Goal: Information Seeking & Learning: Learn about a topic

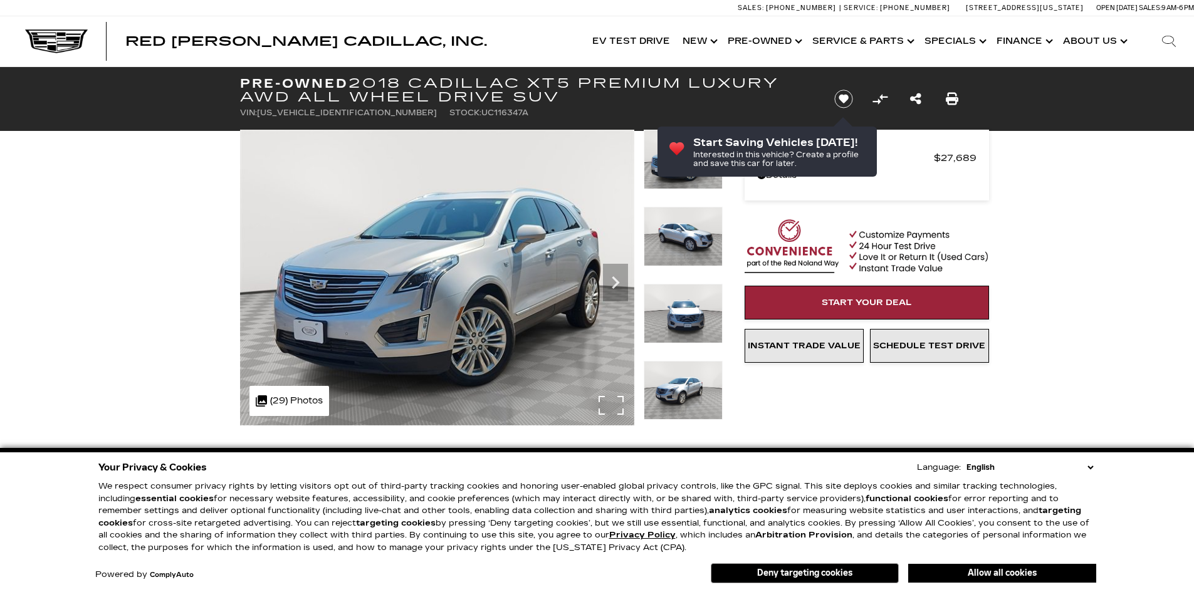
click at [503, 267] on img at bounding box center [437, 278] width 394 height 296
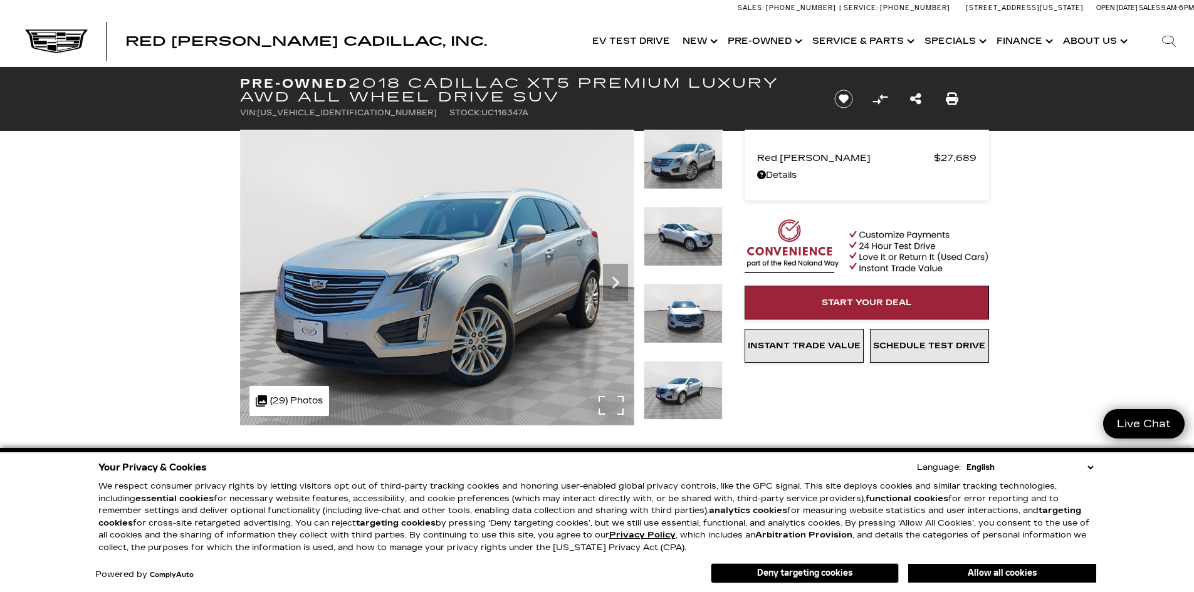
click at [489, 266] on img at bounding box center [437, 278] width 394 height 296
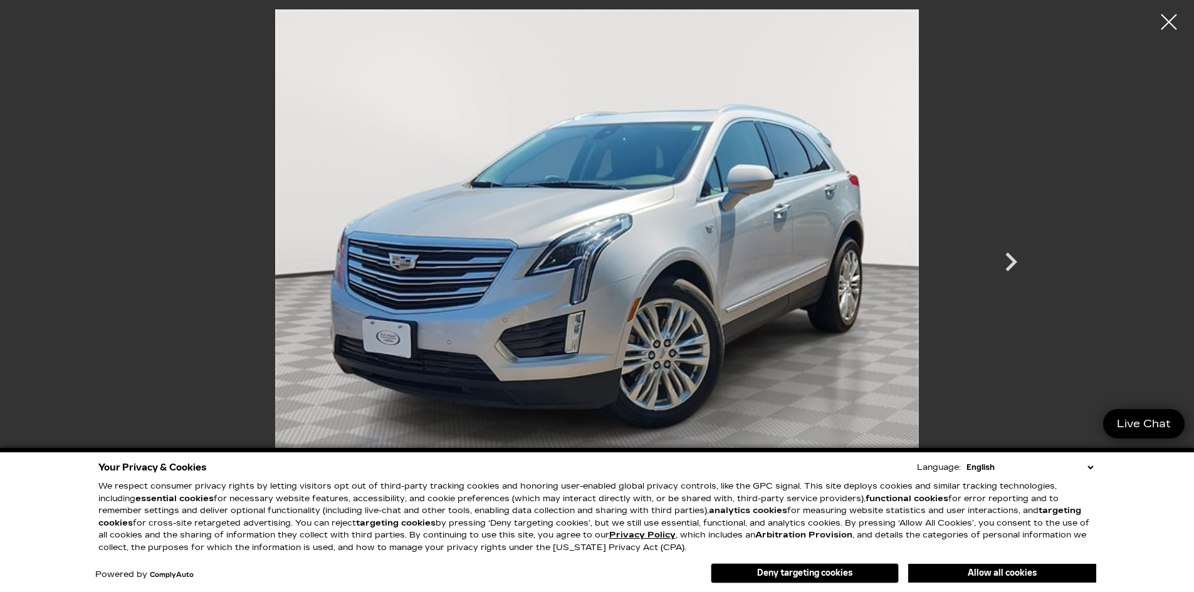
click at [489, 264] on div at bounding box center [481, 278] width 483 height 296
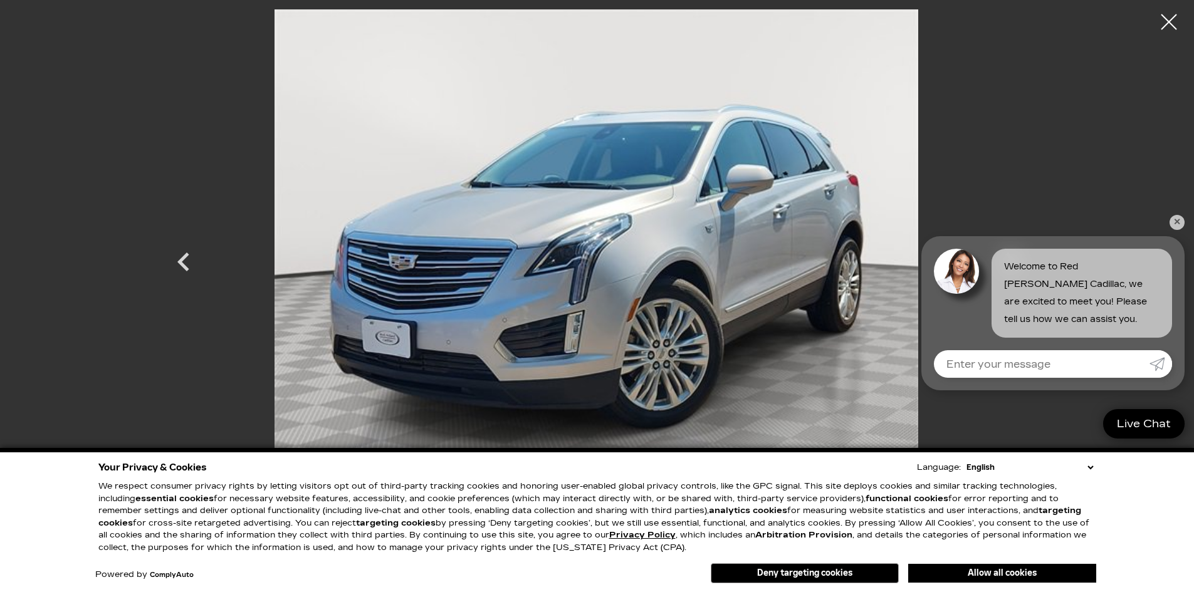
click at [1013, 259] on icon "Next" at bounding box center [1011, 262] width 38 height 38
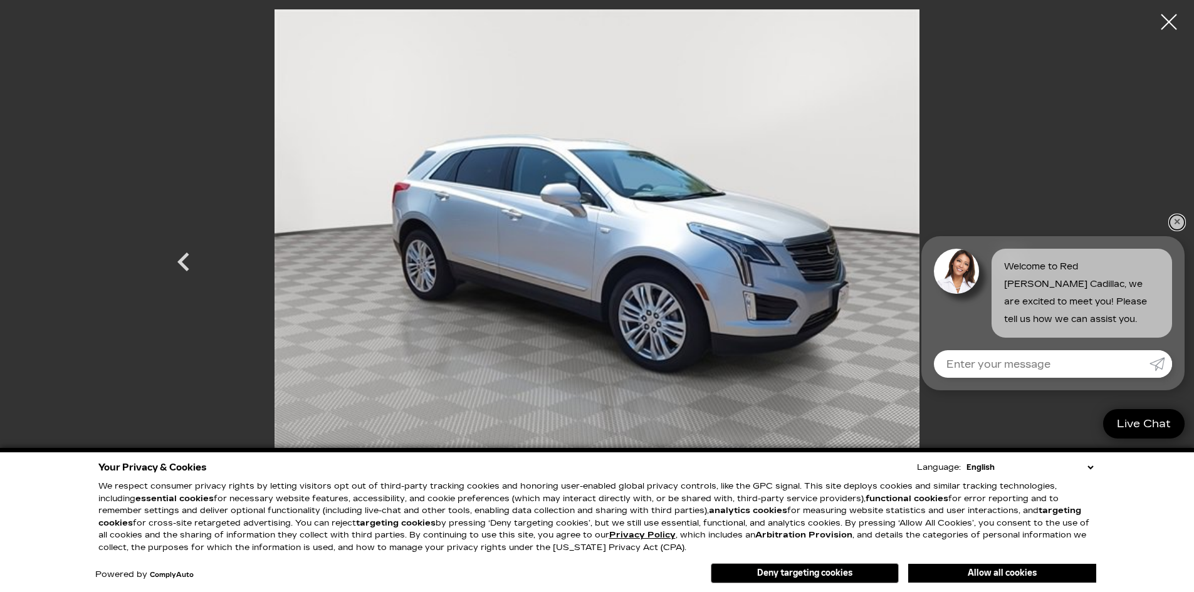
click at [1175, 221] on link "✕" at bounding box center [1176, 222] width 15 height 15
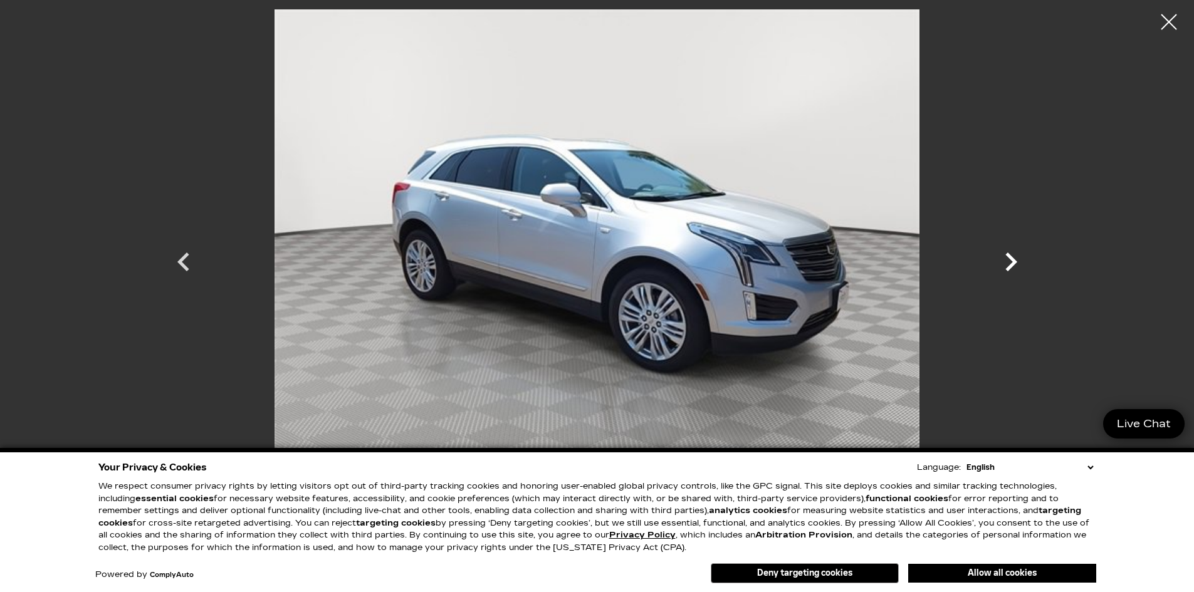
click at [1012, 263] on icon "Next" at bounding box center [1011, 262] width 12 height 19
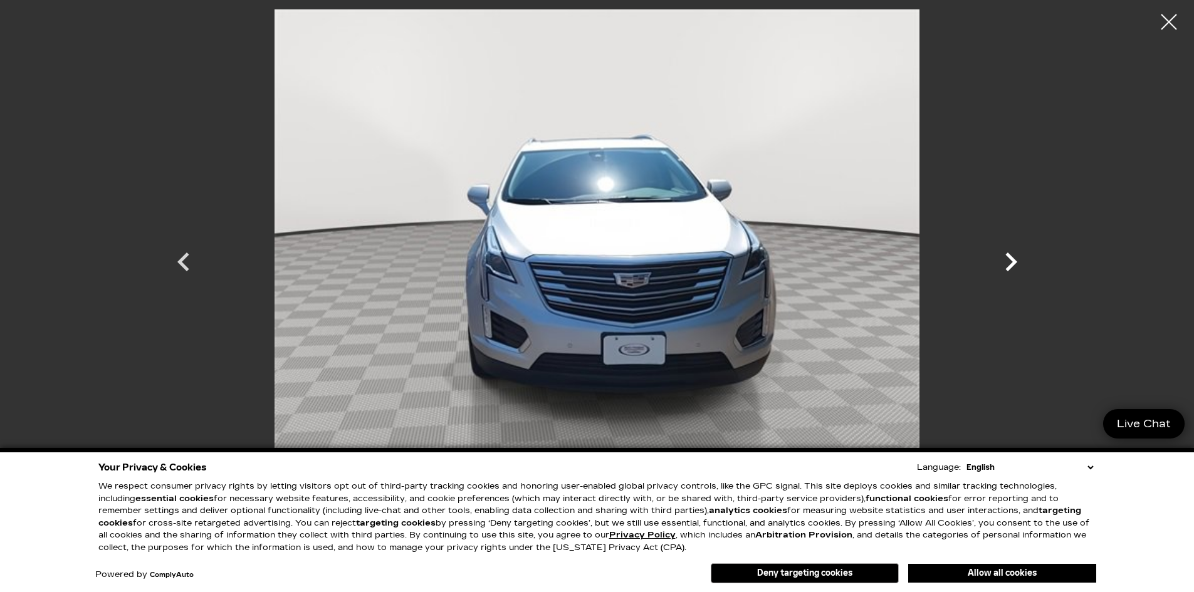
click at [1012, 263] on icon "Next" at bounding box center [1011, 262] width 12 height 19
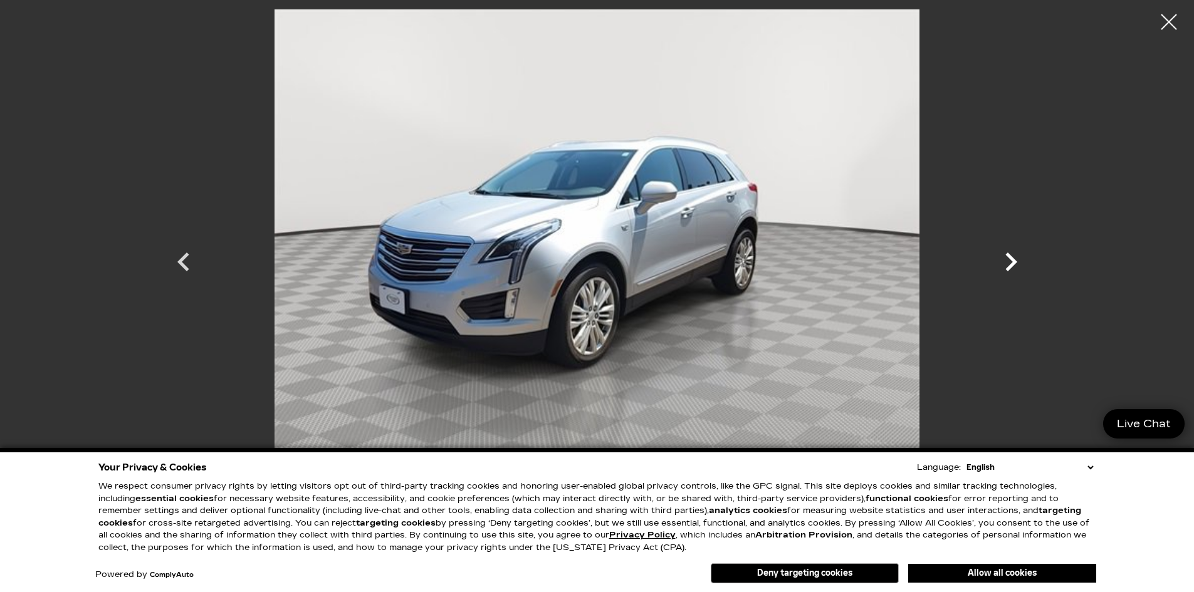
click at [1012, 263] on icon "Next" at bounding box center [1011, 262] width 12 height 19
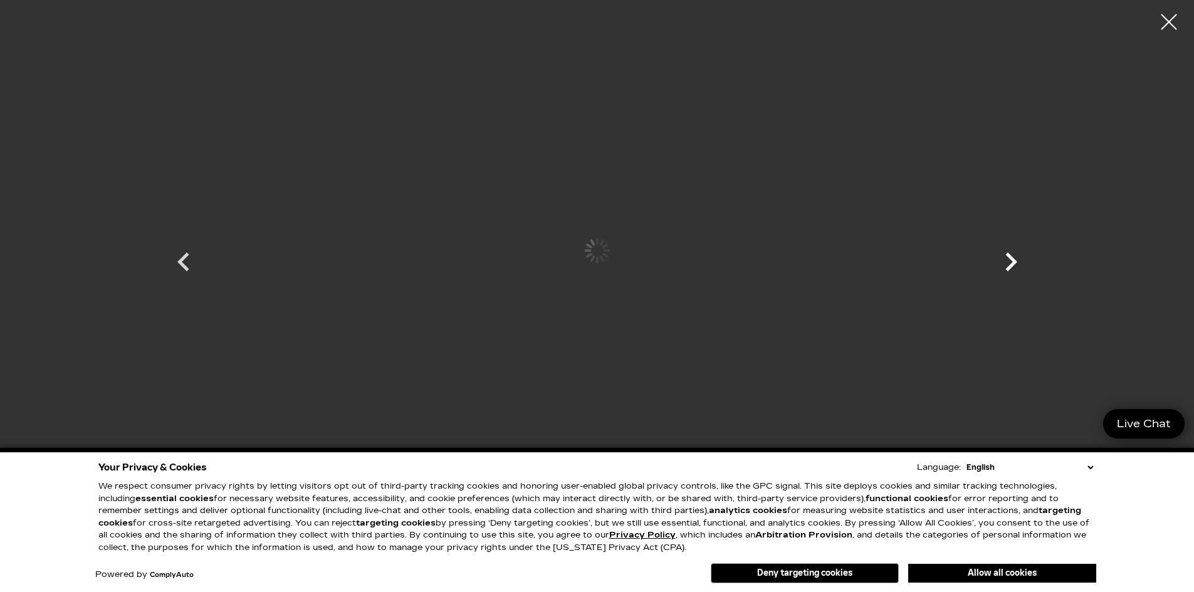
click at [1012, 263] on icon "Next" at bounding box center [1011, 262] width 12 height 19
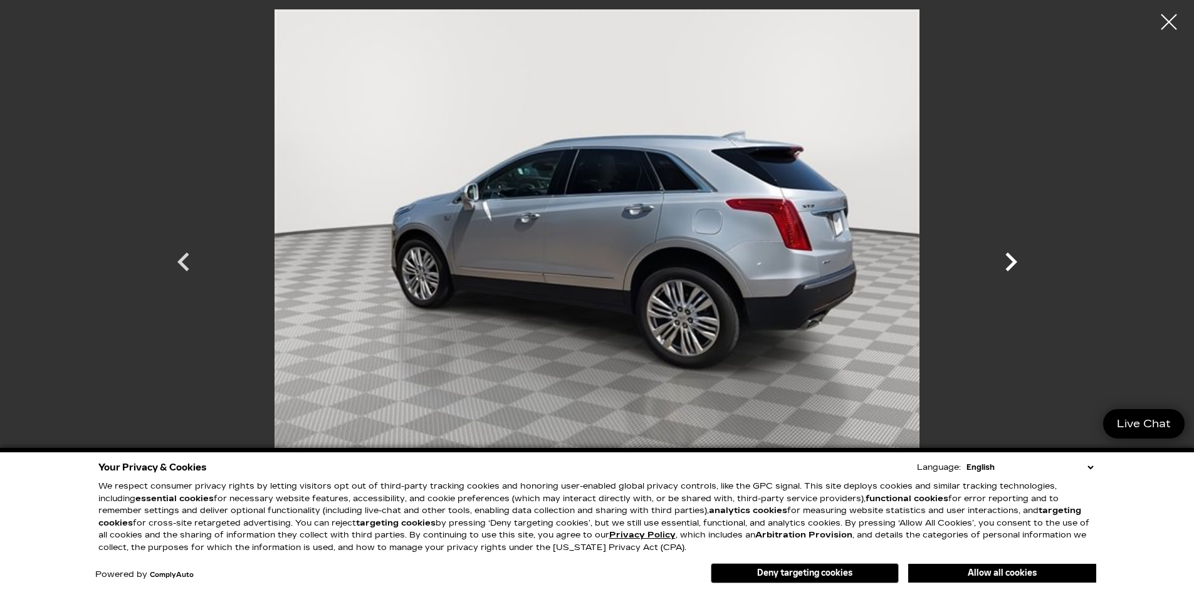
click at [1012, 263] on icon "Next" at bounding box center [1011, 262] width 12 height 19
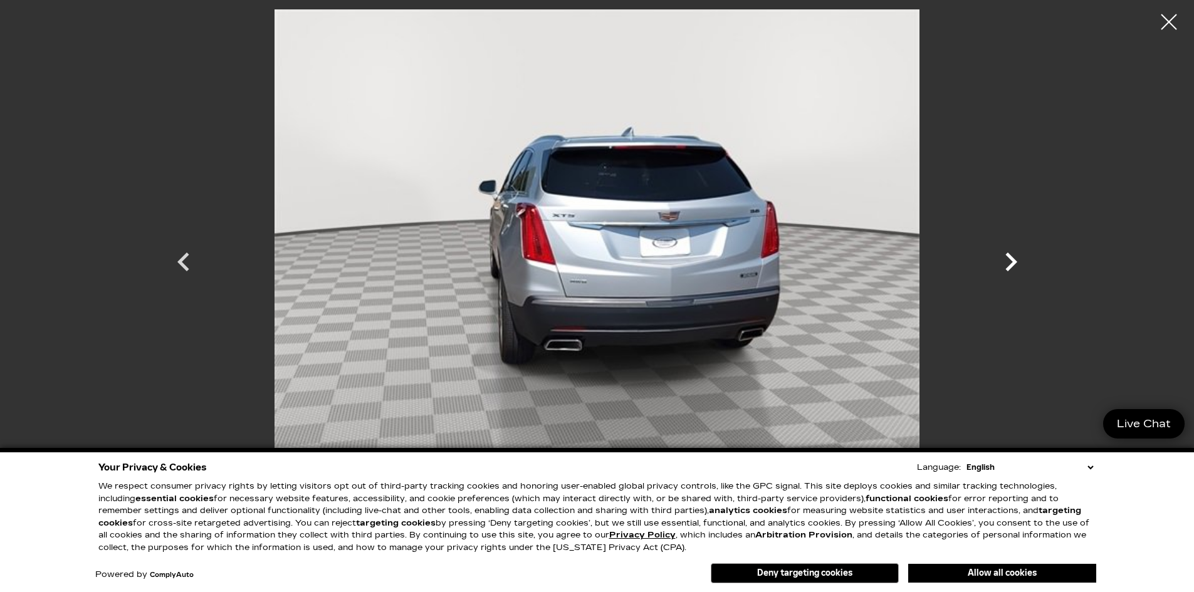
click at [1012, 263] on icon "Next" at bounding box center [1011, 262] width 12 height 19
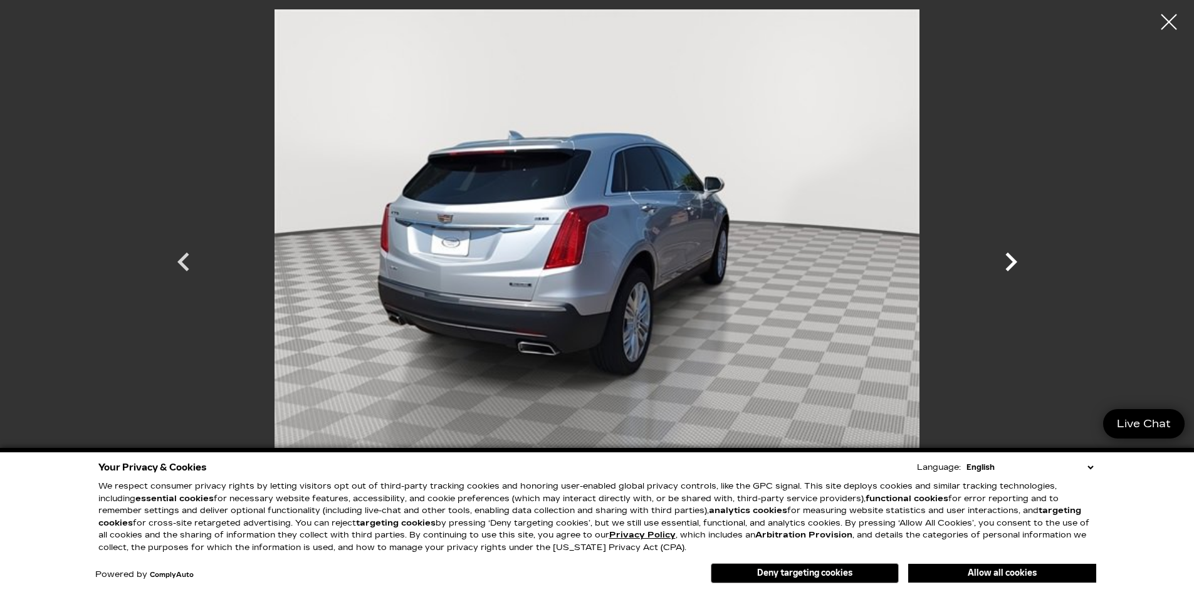
click at [1012, 263] on icon "Next" at bounding box center [1011, 262] width 12 height 19
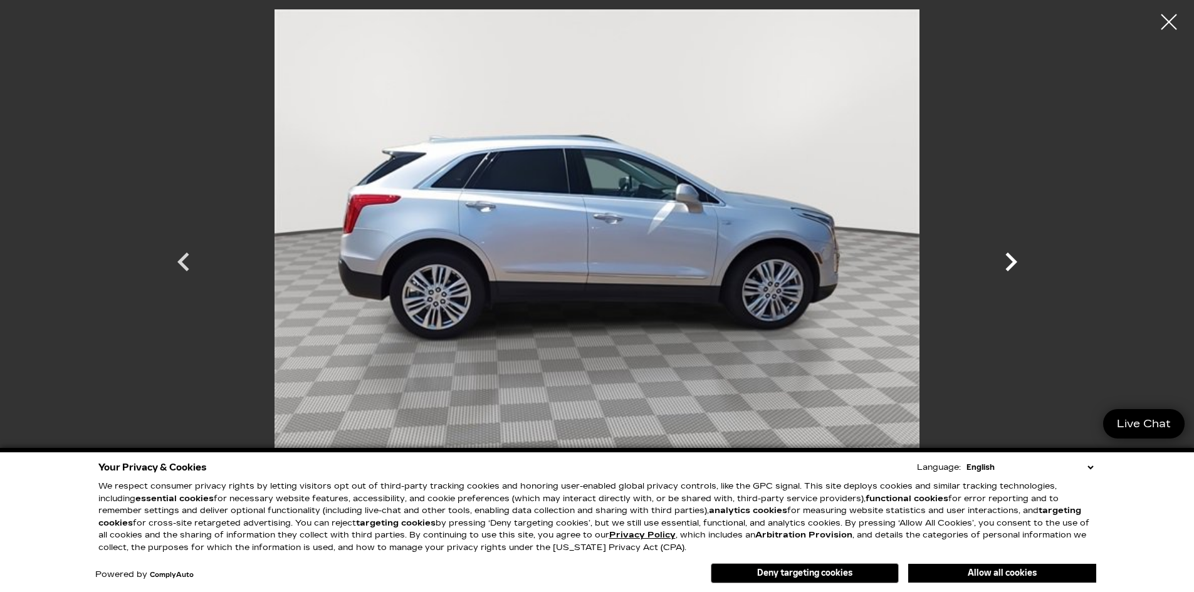
click at [1012, 263] on icon "Next" at bounding box center [1011, 262] width 12 height 19
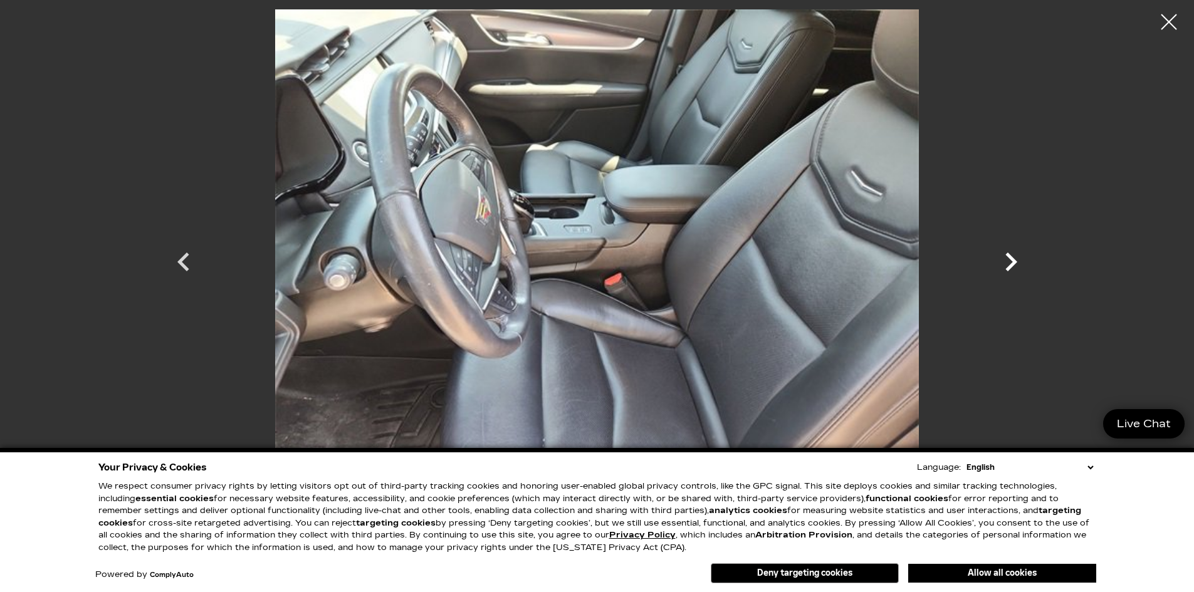
click at [1012, 263] on icon "Next" at bounding box center [1011, 262] width 12 height 19
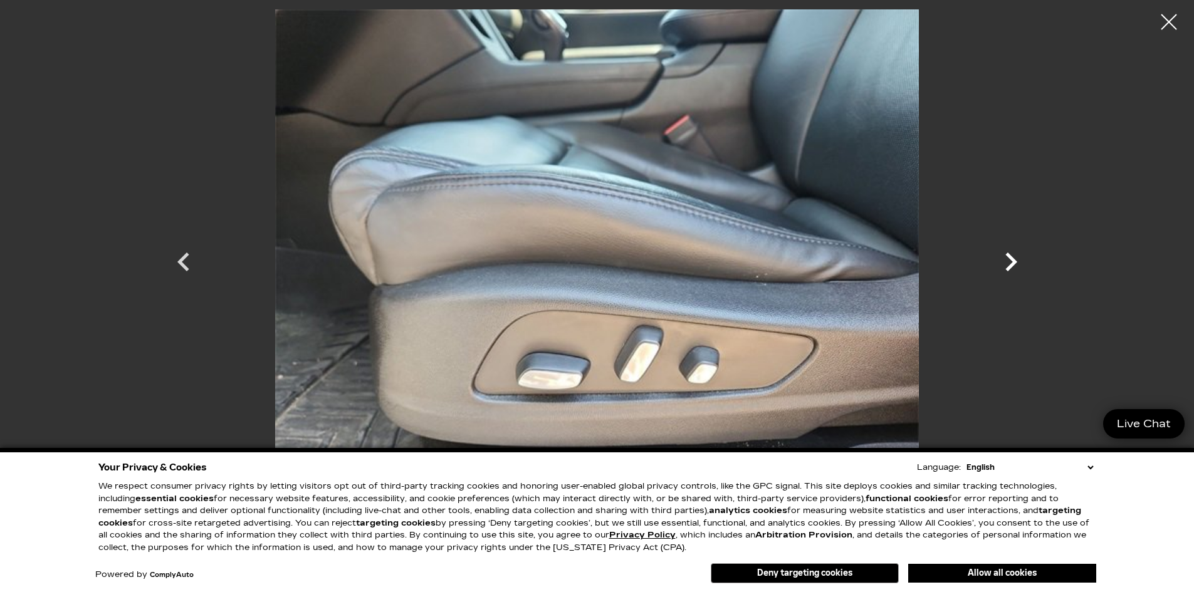
click at [1012, 263] on icon "Next" at bounding box center [1011, 262] width 12 height 19
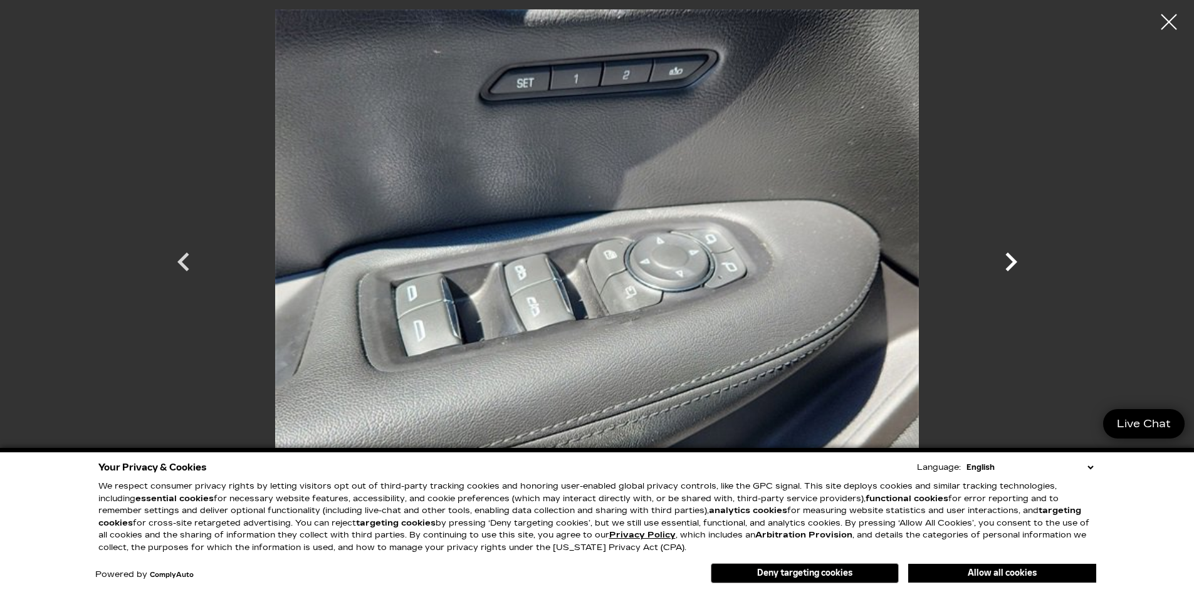
click at [1012, 263] on icon "Next" at bounding box center [1011, 262] width 12 height 19
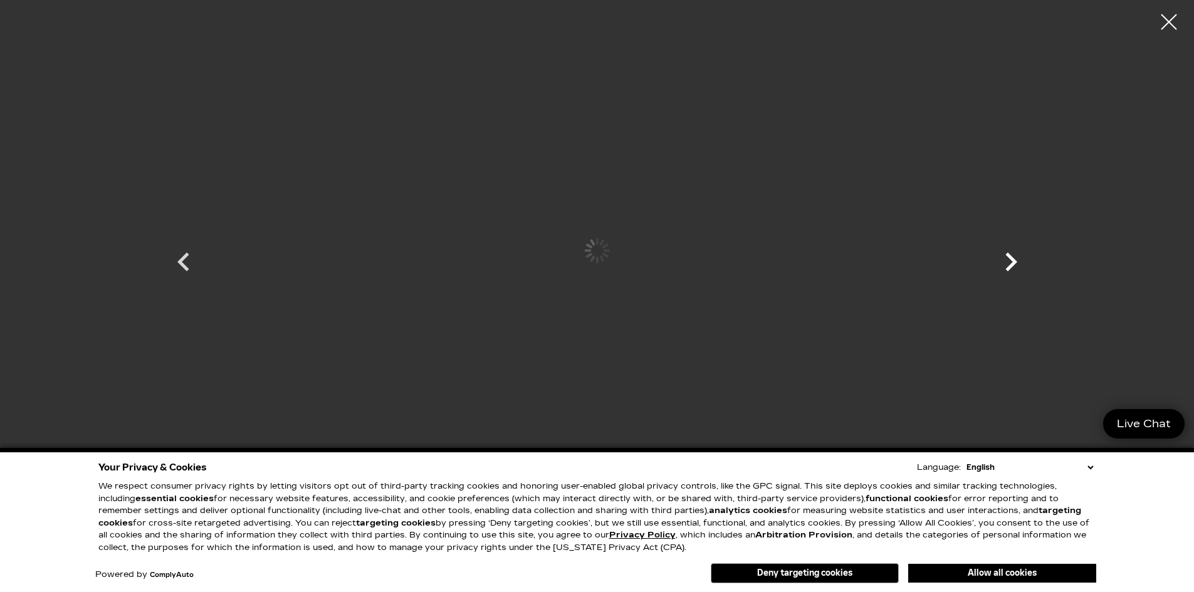
click at [1014, 264] on icon "Next" at bounding box center [1011, 262] width 12 height 19
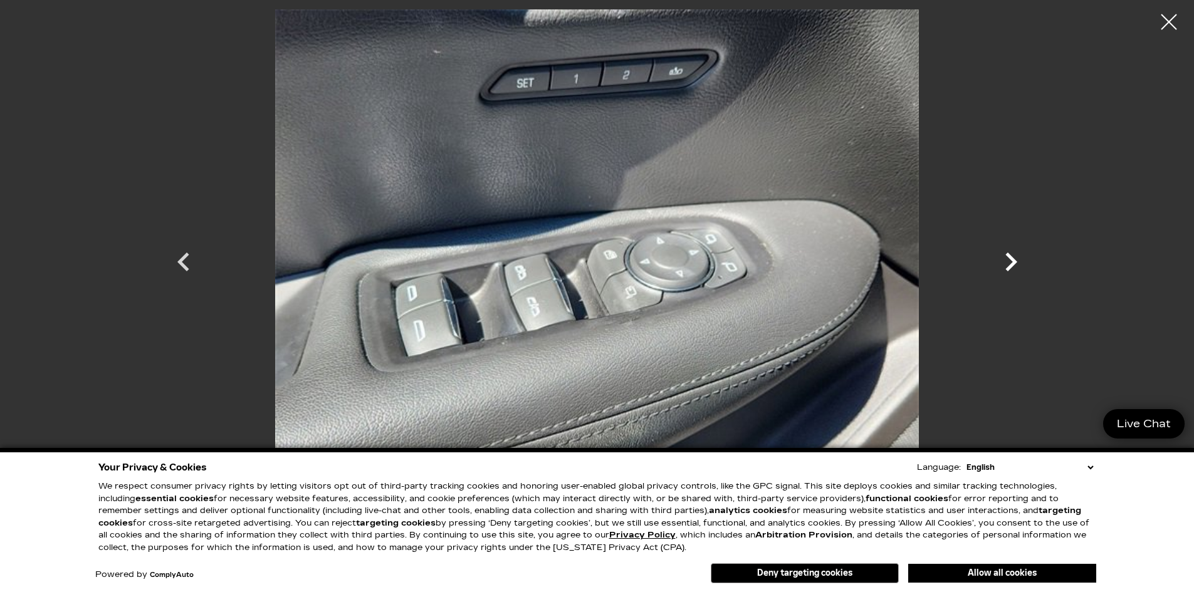
click at [1015, 264] on icon "Next" at bounding box center [1011, 262] width 38 height 38
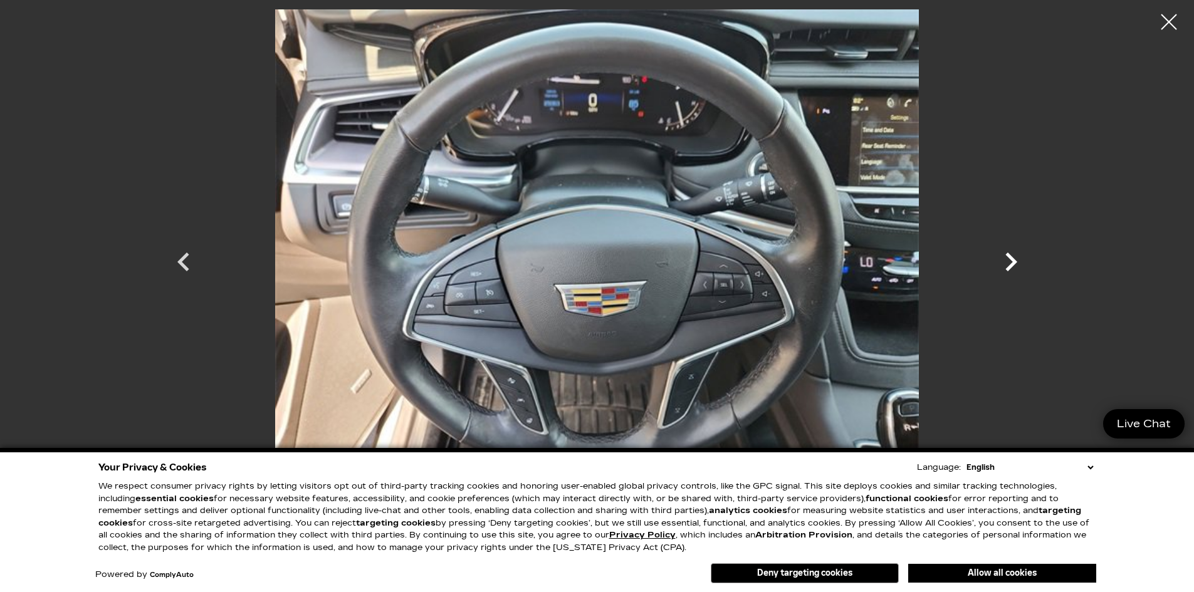
click at [1013, 264] on icon "Next" at bounding box center [1011, 262] width 12 height 19
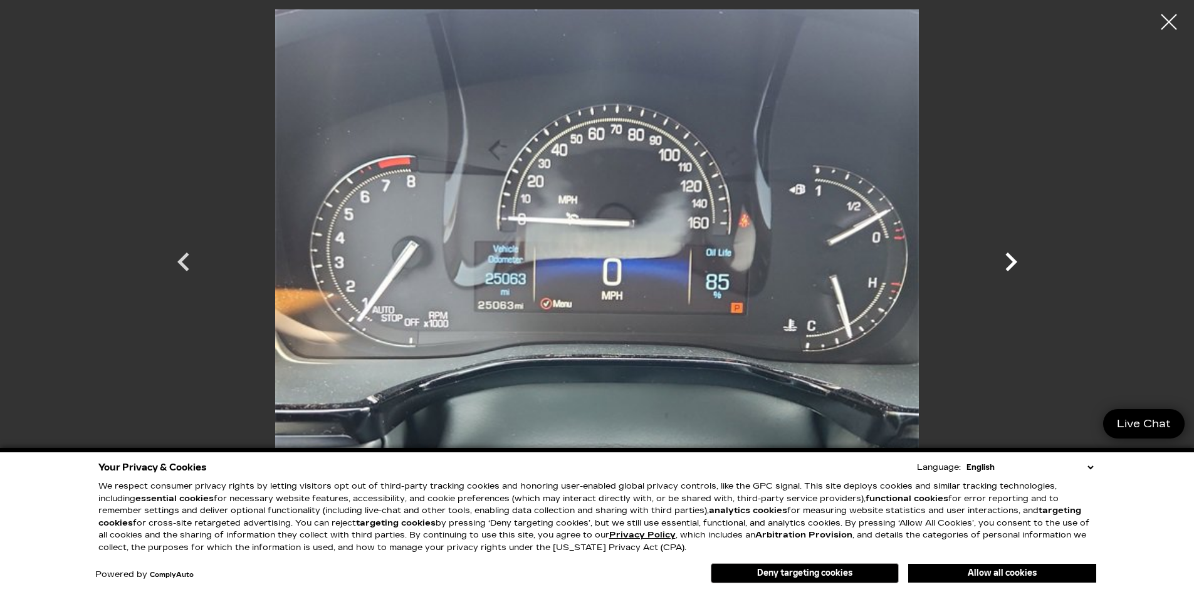
click at [1013, 264] on icon "Next" at bounding box center [1011, 262] width 12 height 19
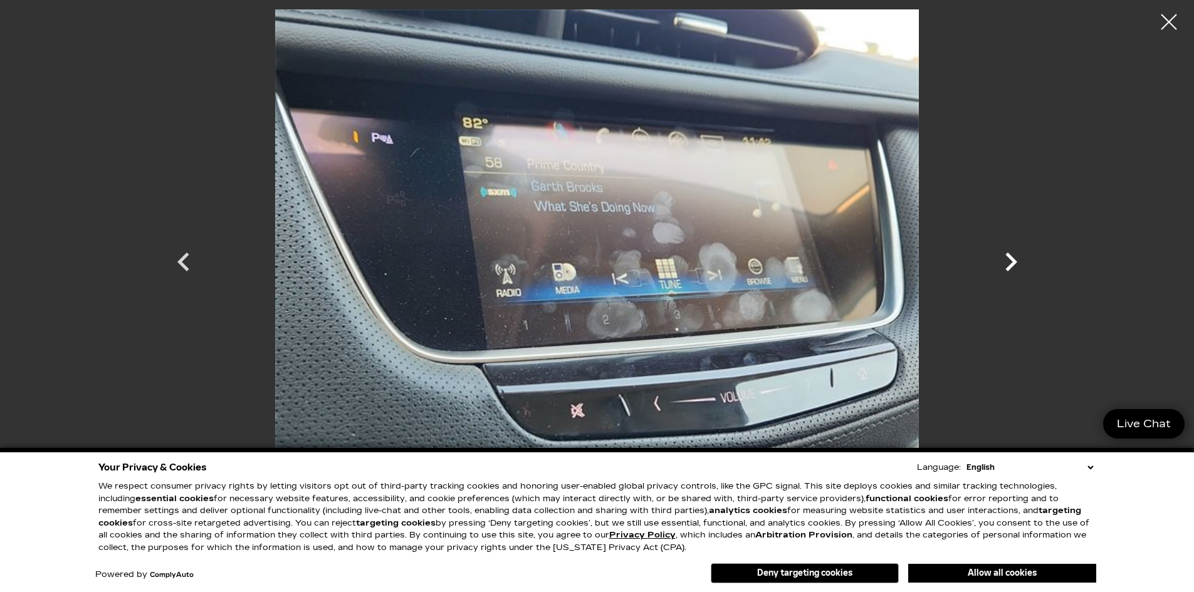
click at [1013, 264] on icon "Next" at bounding box center [1011, 262] width 12 height 19
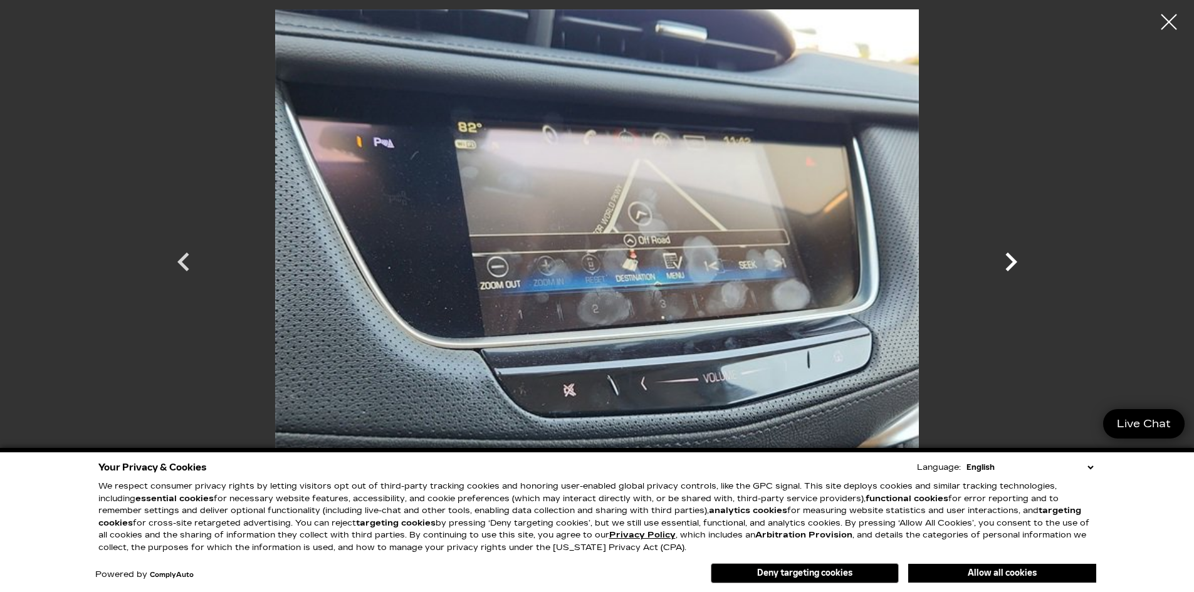
click at [1013, 264] on icon "Next" at bounding box center [1011, 262] width 12 height 19
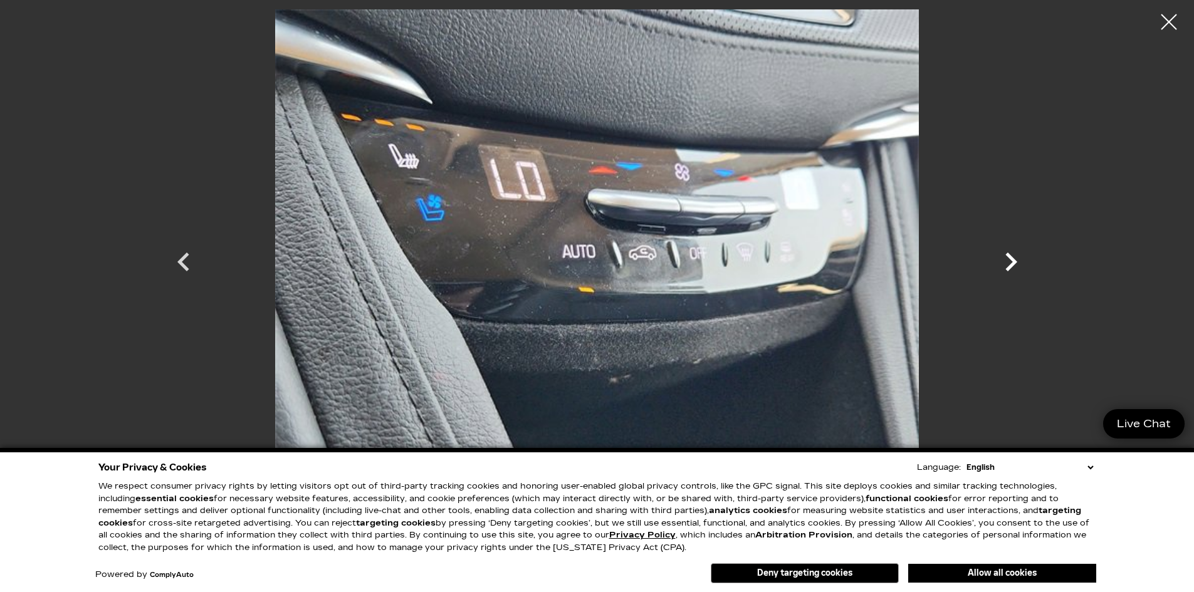
click at [1013, 264] on icon "Next" at bounding box center [1011, 262] width 12 height 19
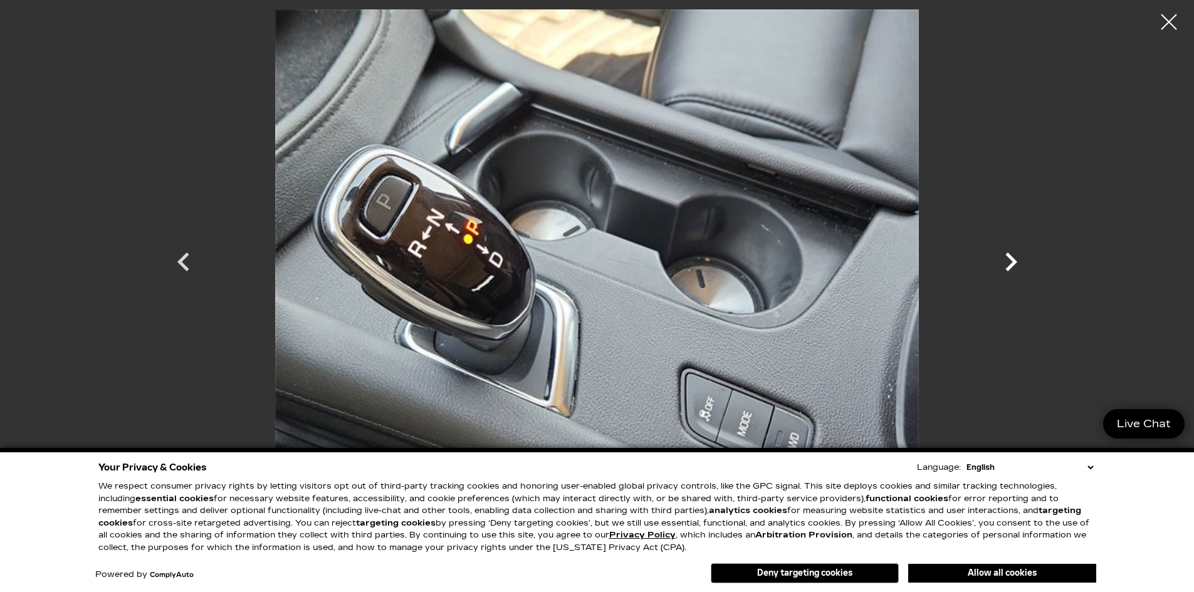
click at [1013, 264] on icon "Next" at bounding box center [1011, 262] width 12 height 19
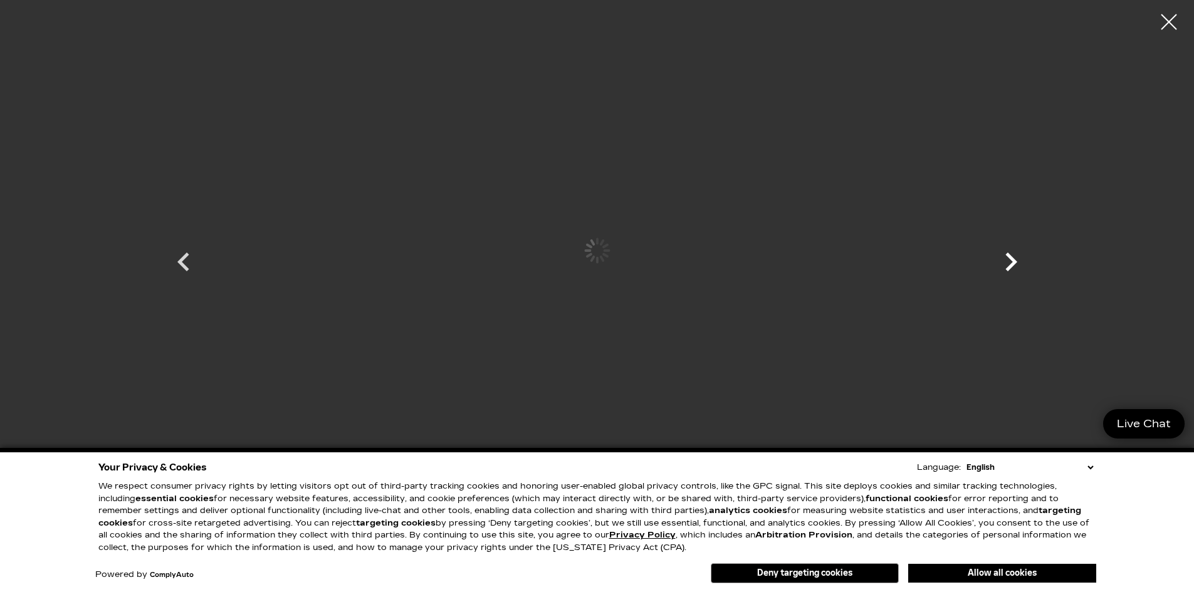
click at [1013, 264] on icon "Next" at bounding box center [1011, 262] width 12 height 19
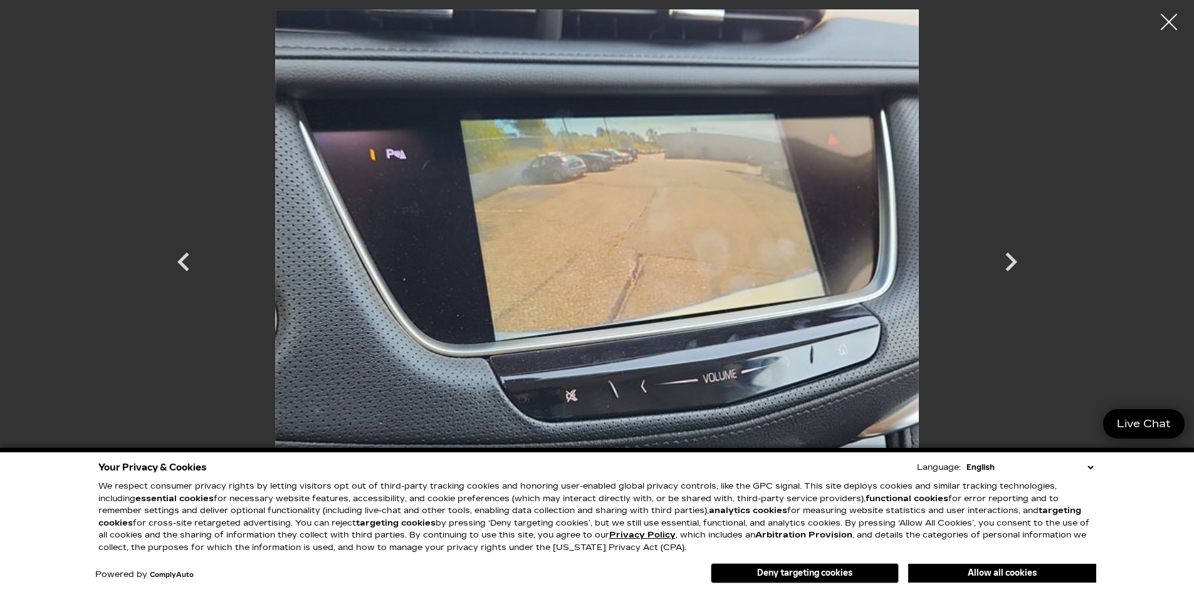
click at [1163, 19] on div at bounding box center [1168, 22] width 33 height 33
